Goal: Task Accomplishment & Management: Manage account settings

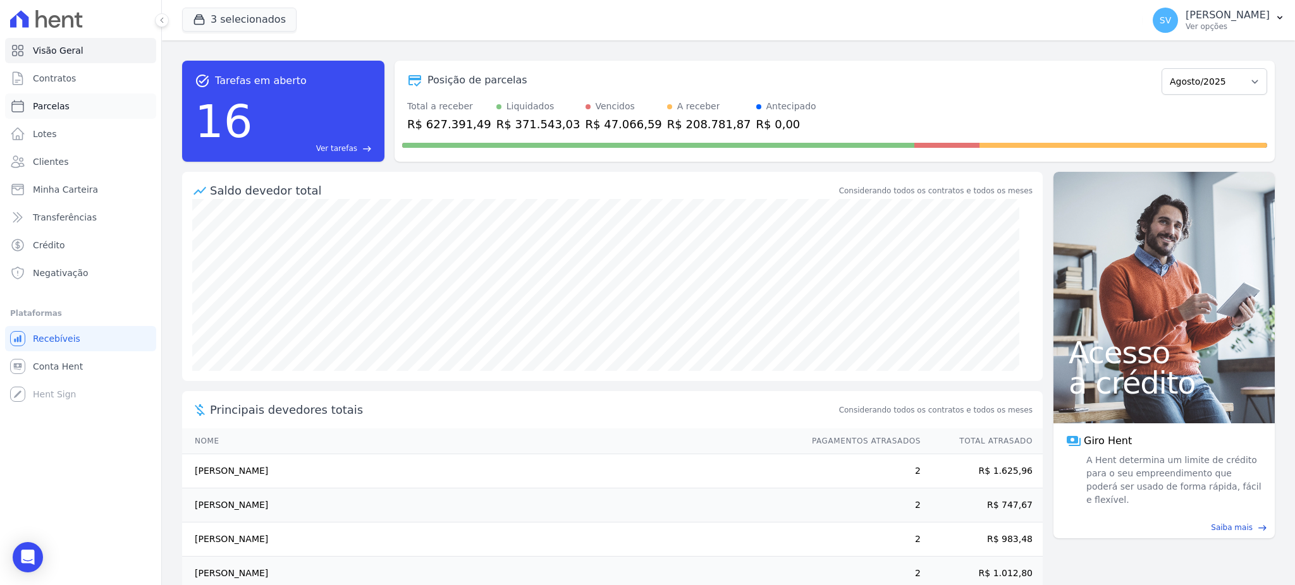
click at [61, 111] on span "Parcelas" at bounding box center [51, 106] width 37 height 13
select select
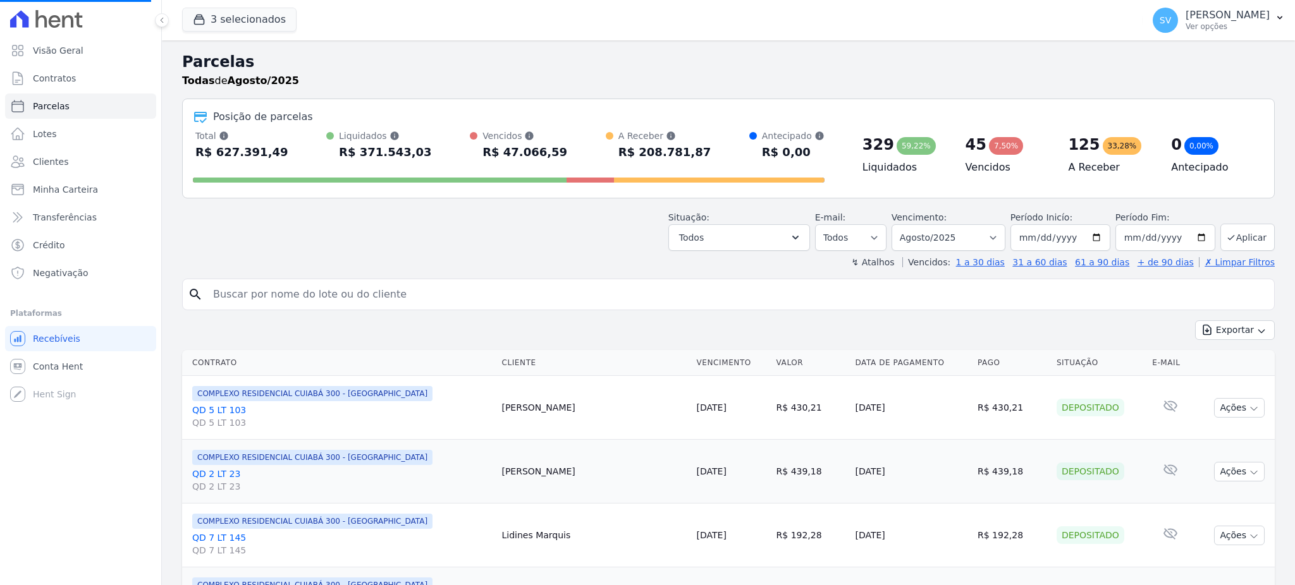
click at [455, 292] on input "search" at bounding box center [736, 294] width 1063 height 25
select select
click at [455, 292] on input "search" at bounding box center [736, 294] width 1063 height 25
type input "RAQUEL MARIA BUENO"
select select
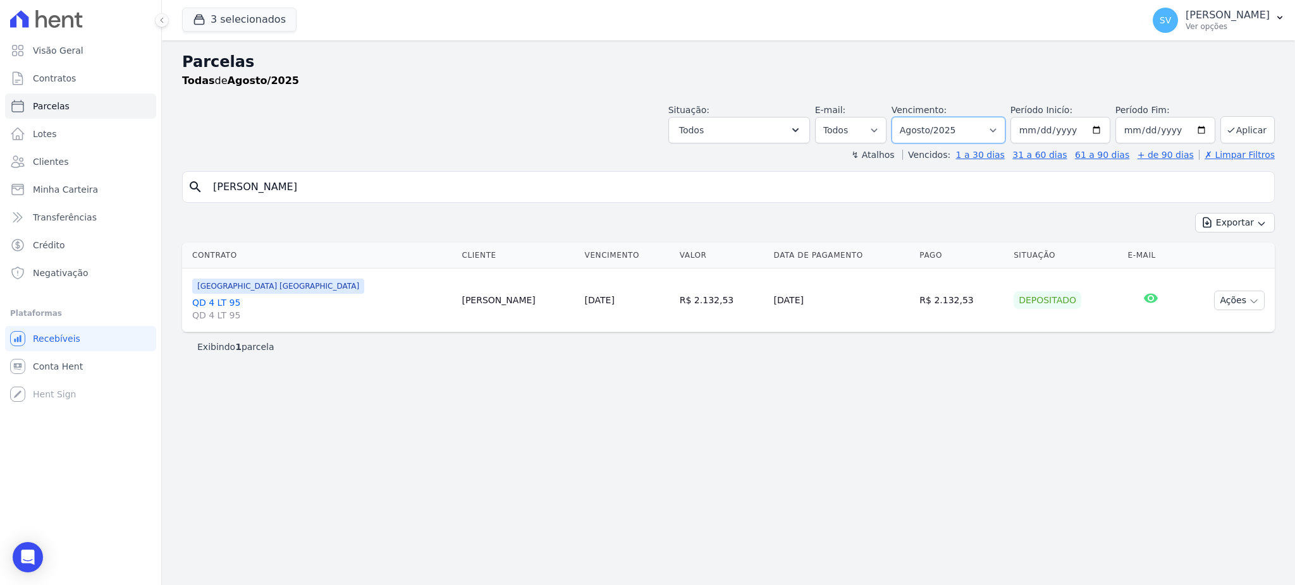
click at [1004, 128] on select "Filtrar por período ──────── Todos os meses Outubro/2022 Novembro/2022 Dezembro…" at bounding box center [948, 130] width 114 height 27
select select "09/2025"
click at [909, 117] on select "Filtrar por período ──────── Todos os meses Outubro/2022 Novembro/2022 Dezembro…" at bounding box center [948, 130] width 114 height 27
select select
click at [1241, 299] on button "Ações" at bounding box center [1239, 301] width 51 height 20
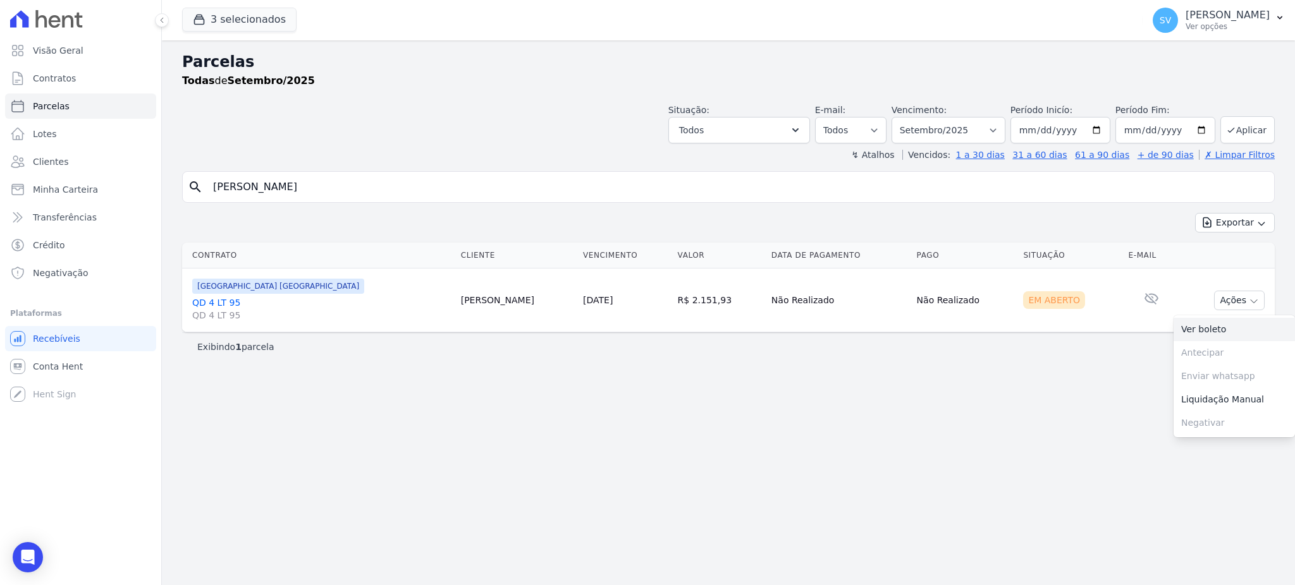
click at [1194, 332] on link "Ver boleto" at bounding box center [1233, 329] width 121 height 23
drag, startPoint x: 345, startPoint y: 185, endPoint x: 143, endPoint y: 186, distance: 202.3
click at [147, 185] on div "Visão Geral Contratos Parcelas Lotes Clientes Minha Carteira Transferências Cré…" at bounding box center [647, 292] width 1295 height 585
paste input "[PERSON_NAME]"
type input "[PERSON_NAME]"
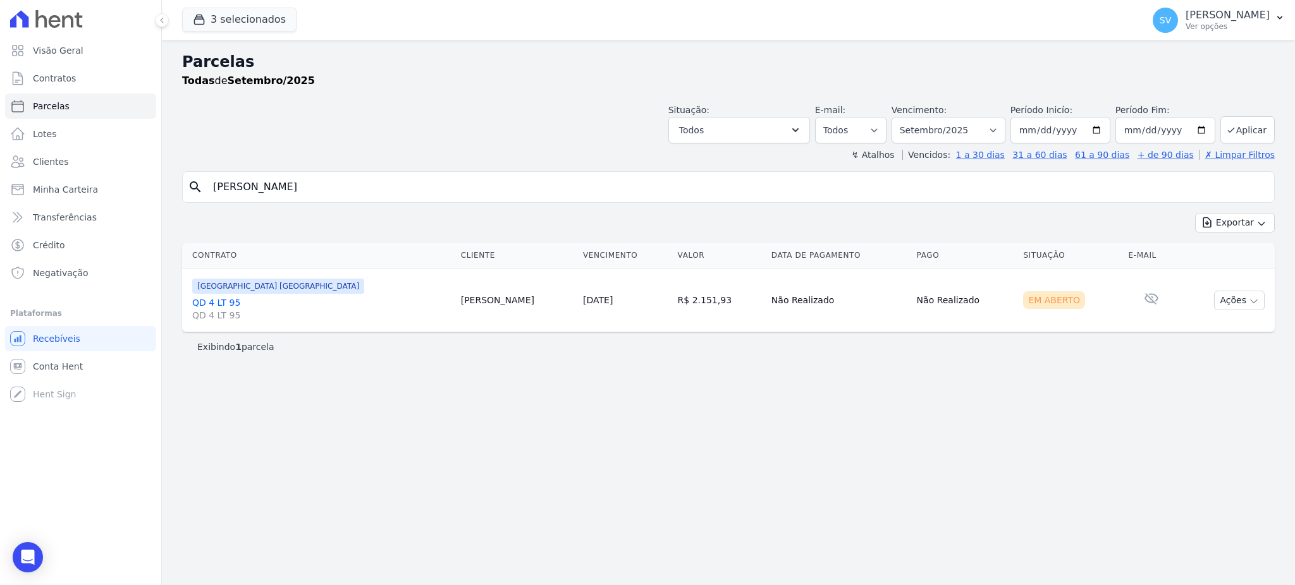
select select
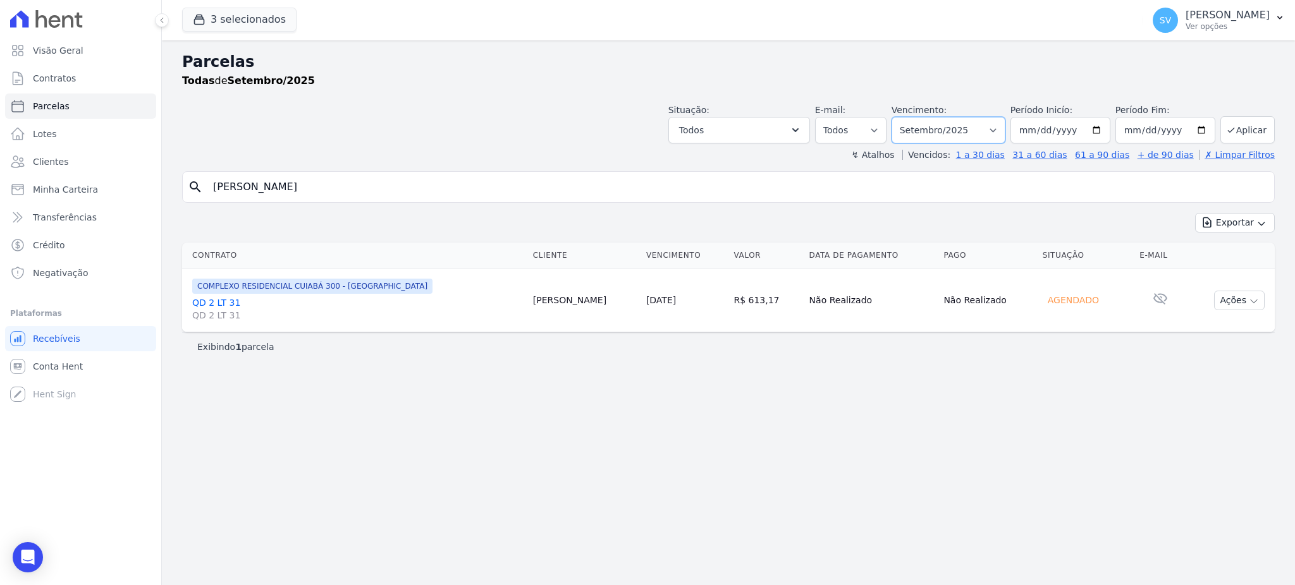
click at [1005, 128] on select "Filtrar por período ──────── Todos os meses Outubro/2022 Novembro/2022 Dezembro…" at bounding box center [948, 130] width 114 height 27
select select "07/2025"
click at [909, 117] on select "Filtrar por período ──────── Todos os meses Outubro/2022 Novembro/2022 Dezembro…" at bounding box center [948, 130] width 114 height 27
select select
click at [1235, 297] on button "Ações" at bounding box center [1239, 301] width 51 height 20
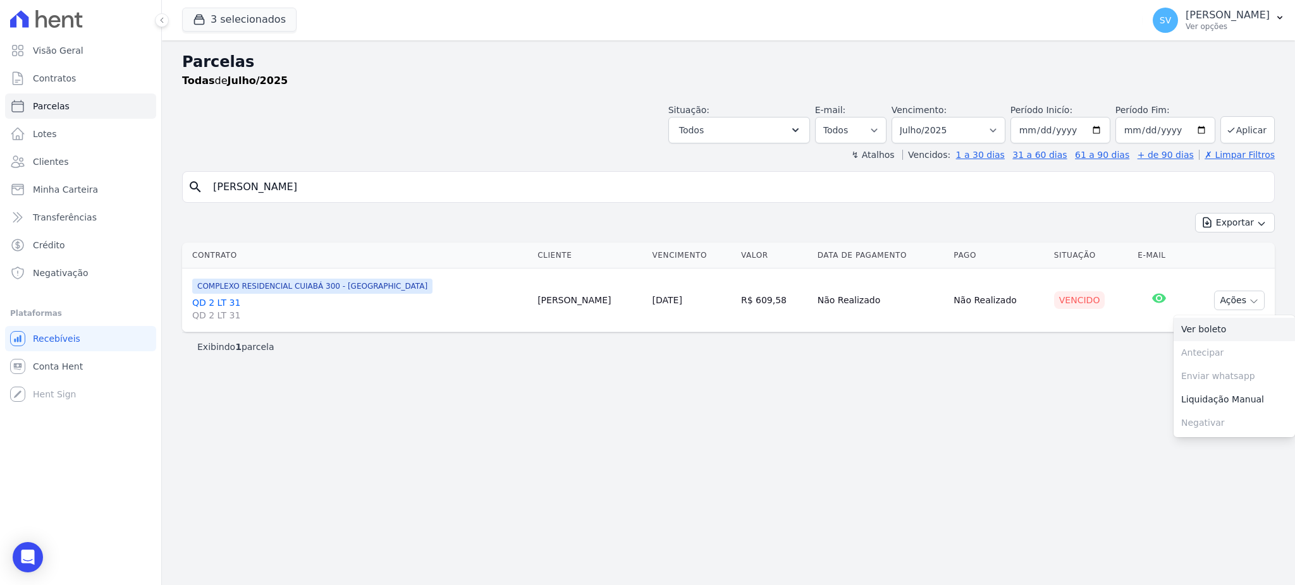
click at [1200, 328] on link "Ver boleto" at bounding box center [1233, 329] width 121 height 23
click at [92, 54] on link "Visão Geral" at bounding box center [80, 50] width 151 height 25
